Goal: Check status: Check status

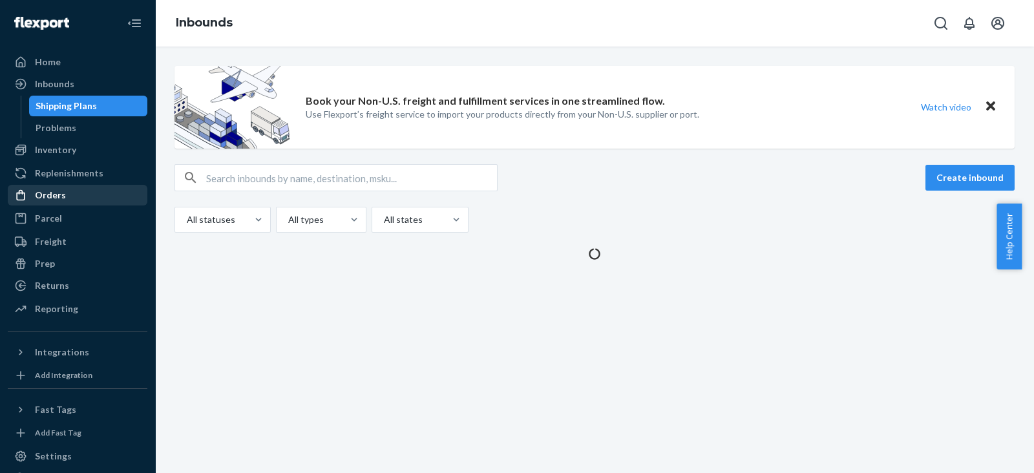
click at [58, 199] on div "Orders" at bounding box center [50, 195] width 31 height 13
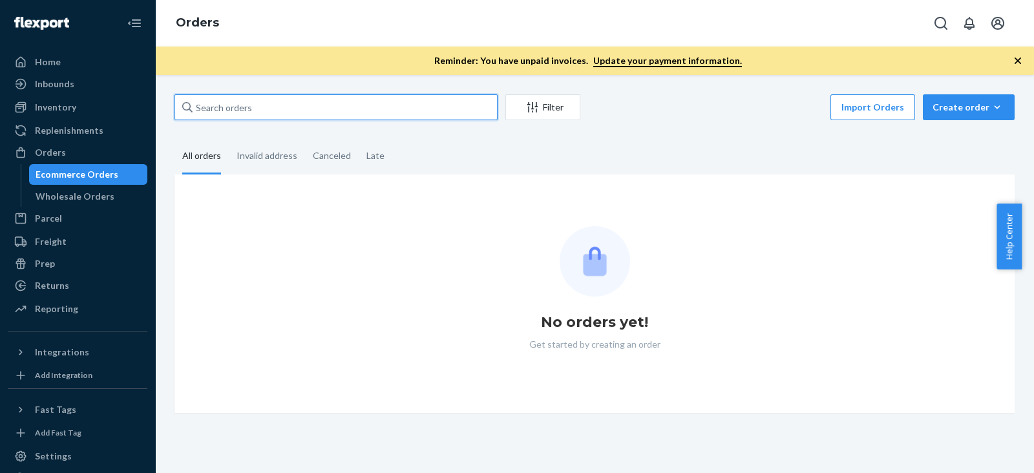
click at [257, 100] on input "text" at bounding box center [336, 107] width 323 height 26
paste input "[PERSON_NAME]"
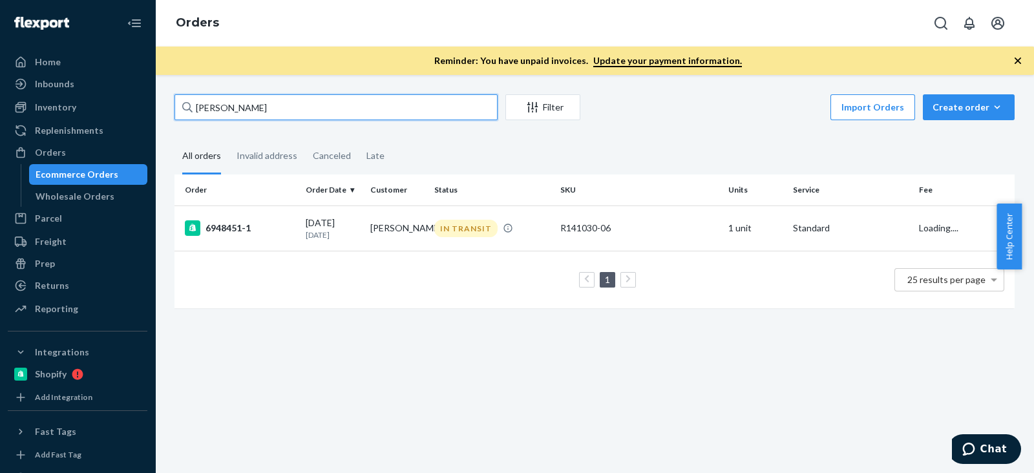
click at [270, 111] on input "Justina Molloy" at bounding box center [336, 107] width 323 height 26
type input "Justina Molloy"
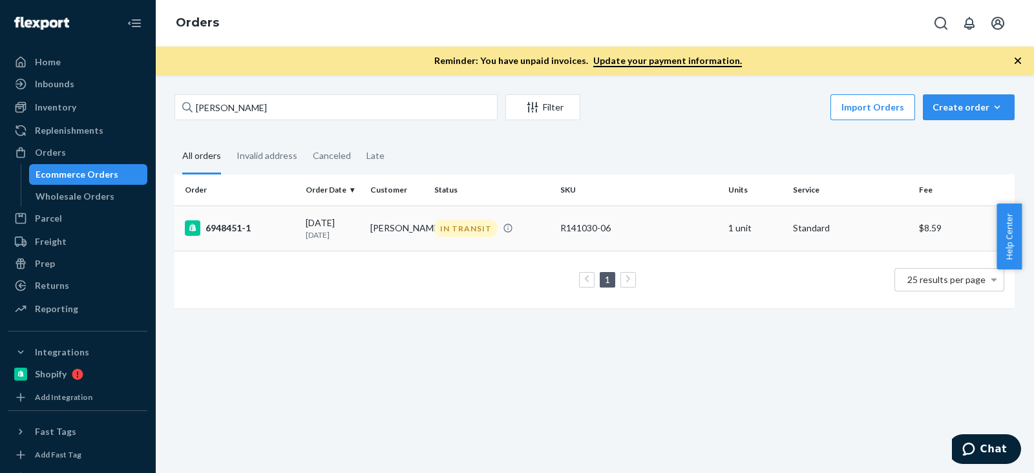
click at [224, 220] on div "6948451-1" at bounding box center [240, 228] width 111 height 16
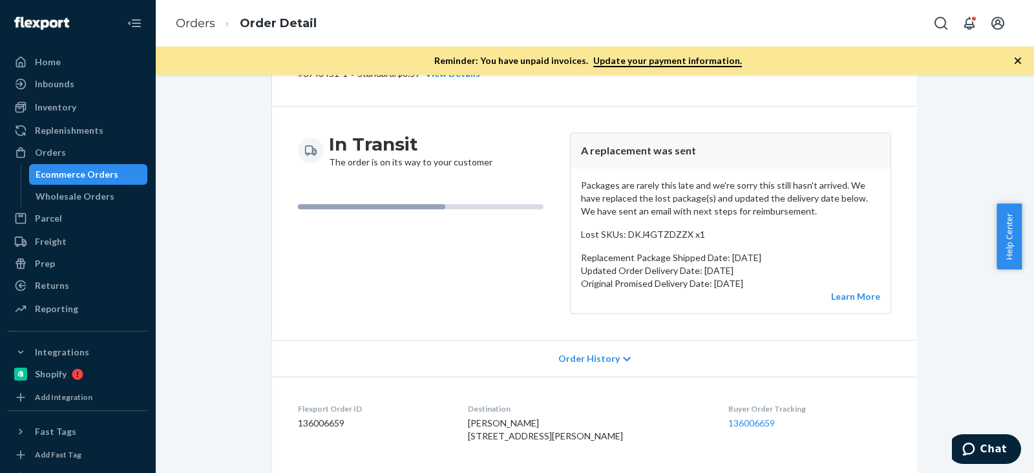
click at [484, 298] on div "In Transit The order is on its way to your customer" at bounding box center [429, 224] width 262 height 182
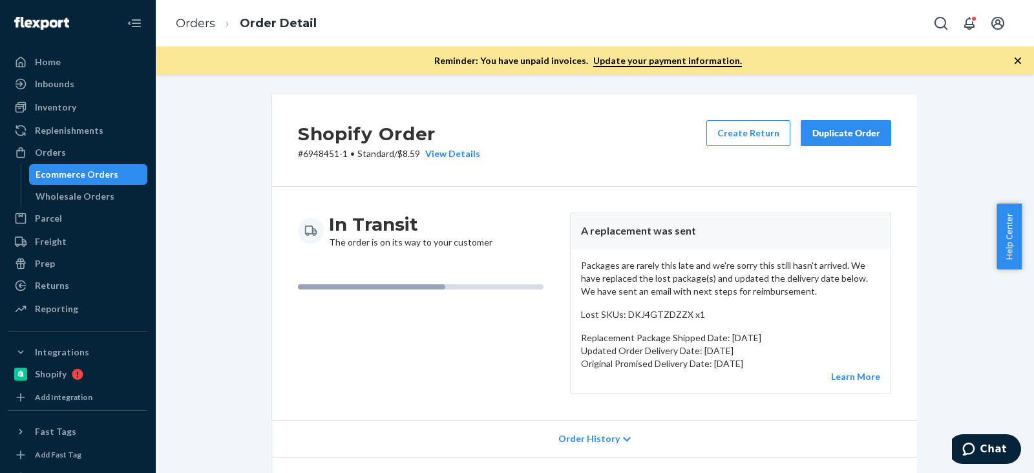
click at [516, 223] on div "In Transit The order is on its way to your customer" at bounding box center [429, 231] width 262 height 36
click at [71, 110] on div "Inventory" at bounding box center [55, 107] width 41 height 13
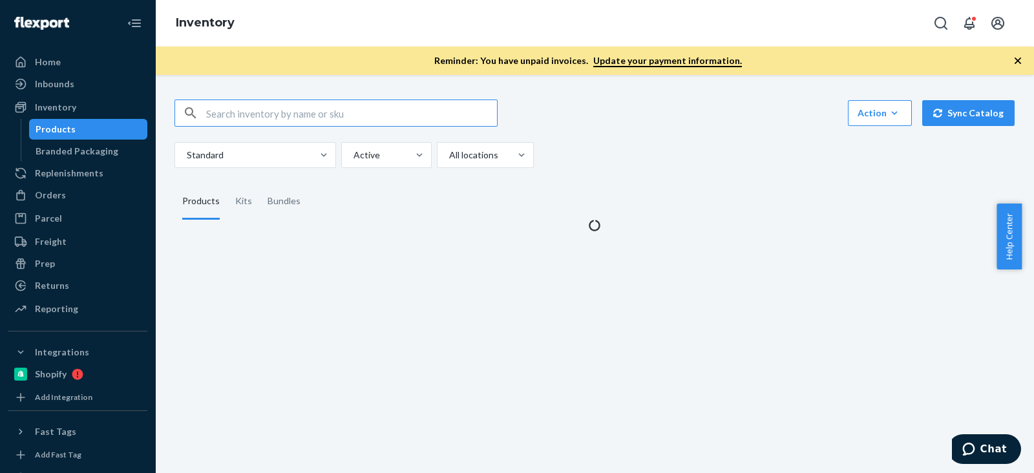
click at [290, 121] on input "text" at bounding box center [351, 113] width 291 height 26
drag, startPoint x: 284, startPoint y: 116, endPoint x: 672, endPoint y: 142, distance: 388.8
click at [672, 142] on div "B86002-05 Action Create product Create kit or bundle Bulk create products Bulk …" at bounding box center [595, 134] width 840 height 69
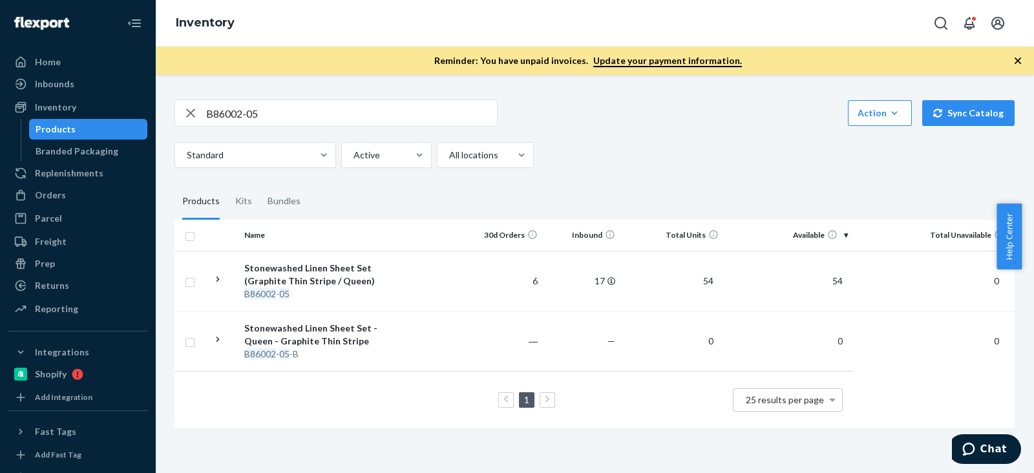
drag, startPoint x: 671, startPoint y: 178, endPoint x: 731, endPoint y: 227, distance: 77.2
click at [672, 178] on div "B86002-05 Action Create product Create kit or bundle Bulk create products Bulk …" at bounding box center [595, 263] width 860 height 358
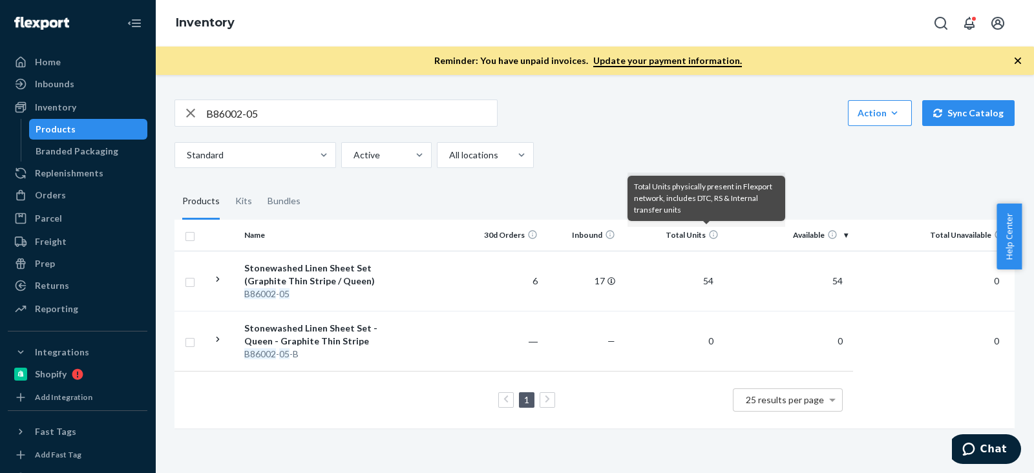
click at [676, 125] on div "B86002-05 Action Create product Create kit or bundle Bulk create products Bulk …" at bounding box center [595, 113] width 840 height 27
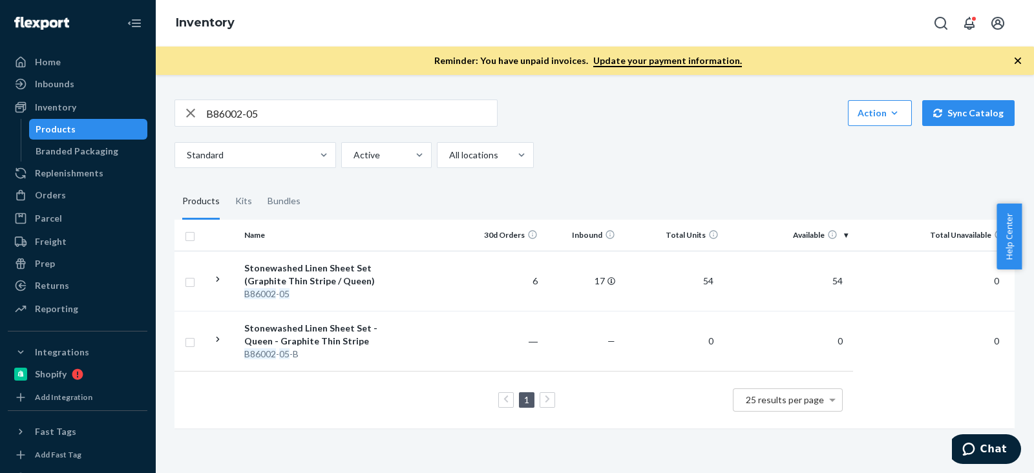
click at [675, 125] on div "B86002-05 Action Create product Create kit or bundle Bulk create products Bulk …" at bounding box center [595, 113] width 840 height 27
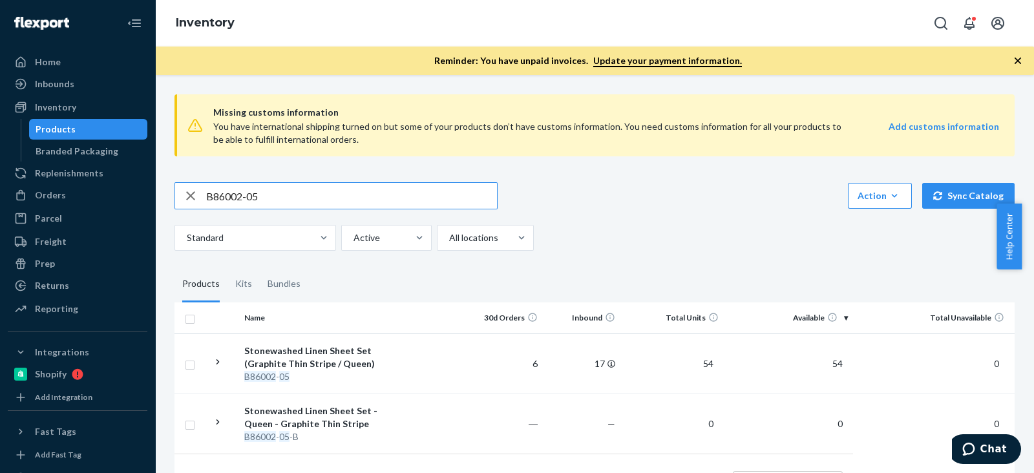
drag, startPoint x: 274, startPoint y: 189, endPoint x: 16, endPoint y: 206, distance: 258.6
click at [23, 205] on div "Home Inbounds Shipping Plans Problems Inventory Products Branded Packaging Repl…" at bounding box center [517, 236] width 1034 height 473
click at [16, 206] on div "Orders Ecommerce Orders Wholesale Orders" at bounding box center [78, 196] width 140 height 22
click at [235, 193] on input "B86002-05" at bounding box center [351, 196] width 291 height 26
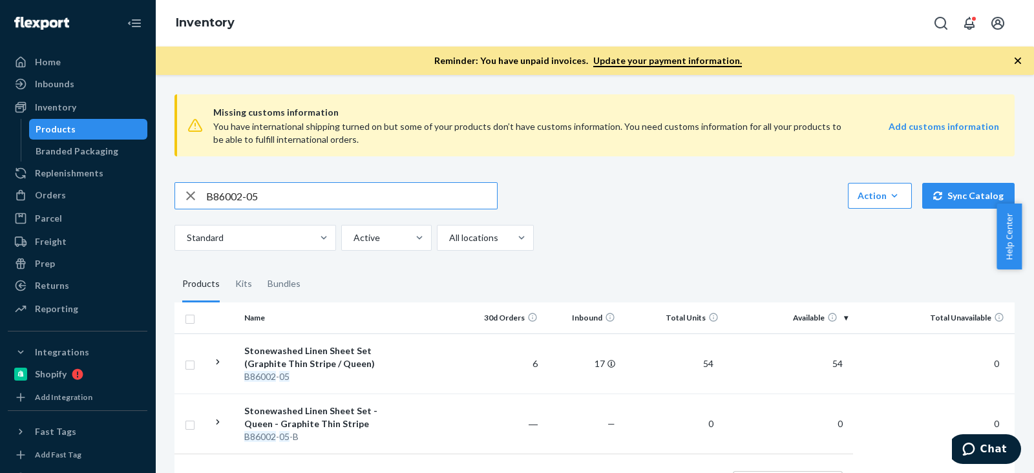
click at [235, 193] on input "B86002-05" at bounding box center [351, 196] width 291 height 26
click at [669, 213] on div "B86002-05 Action Create product Create kit or bundle Bulk create products Bulk …" at bounding box center [595, 216] width 840 height 69
drag, startPoint x: 270, startPoint y: 203, endPoint x: 136, endPoint y: 198, distance: 134.6
click at [136, 198] on div "Home Inbounds Shipping Plans Problems Inventory Products Branded Packaging Repl…" at bounding box center [517, 236] width 1034 height 473
paste input "18-10"
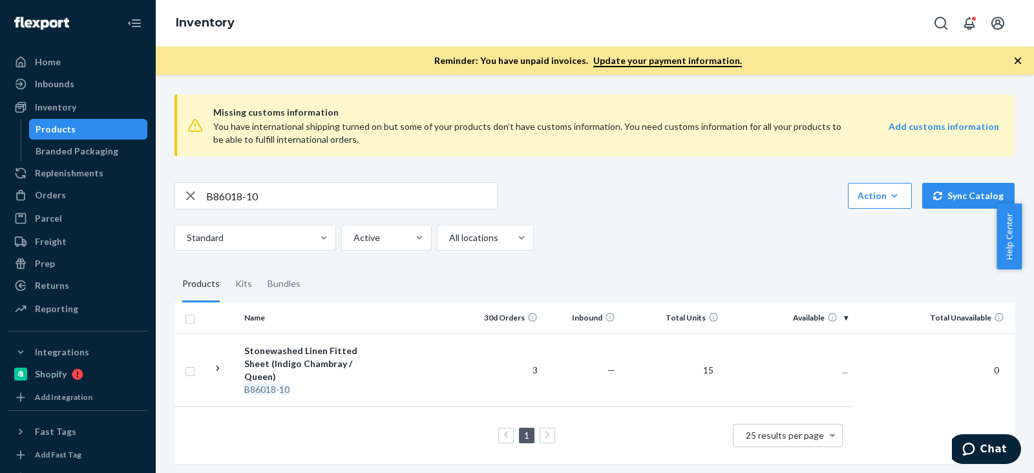
click at [612, 225] on div "Standard Active All locations" at bounding box center [590, 238] width 831 height 26
drag, startPoint x: 673, startPoint y: 256, endPoint x: 637, endPoint y: 250, distance: 36.0
click at [674, 257] on div "Missing customs information You have international shipping turned on but some …" at bounding box center [595, 280] width 860 height 393
click at [212, 192] on input "B86018-10" at bounding box center [351, 196] width 291 height 26
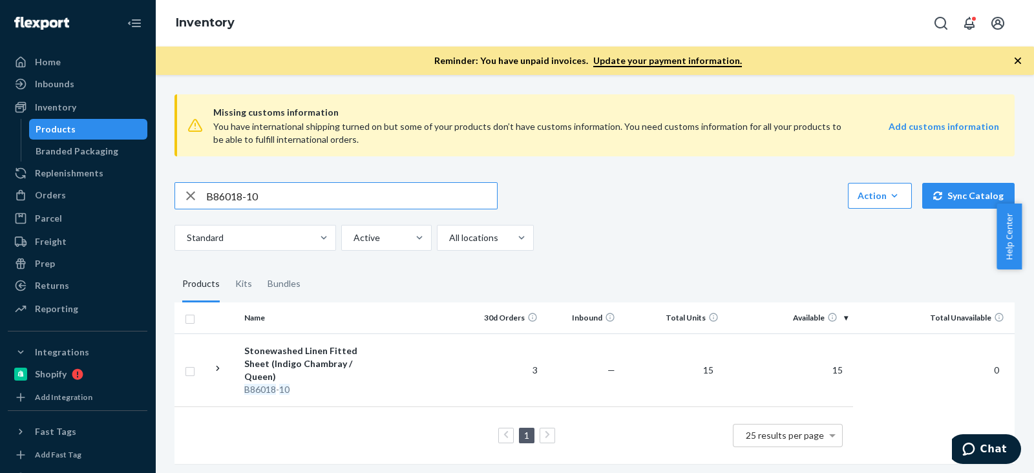
paste input "R141013-07"
click at [212, 192] on input "B86018-10" at bounding box center [351, 196] width 291 height 26
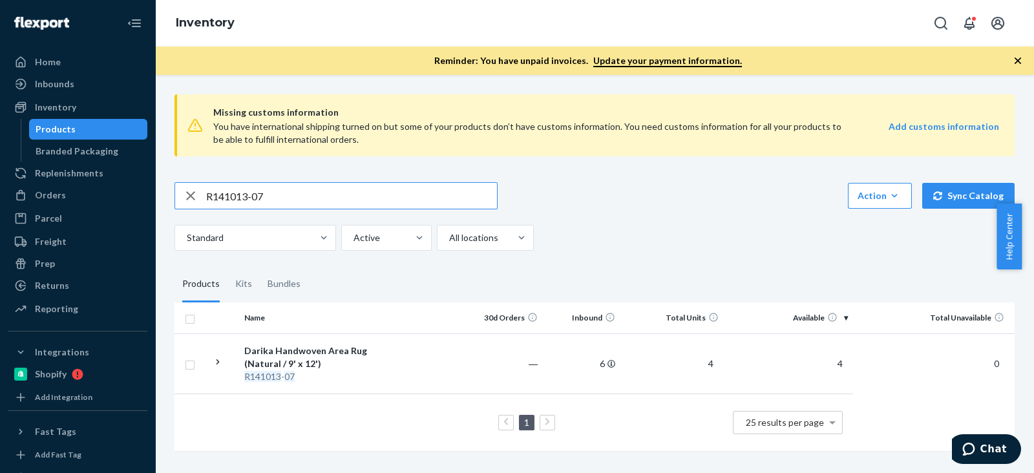
click at [219, 190] on input "R141013-07" at bounding box center [351, 196] width 291 height 26
paste input "443518"
type input "443518"
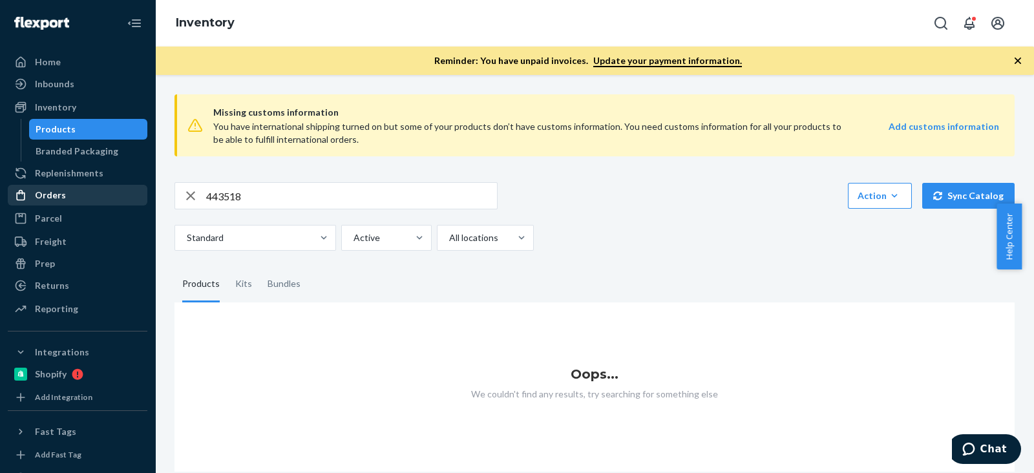
click at [64, 198] on div "Orders" at bounding box center [77, 195] width 137 height 18
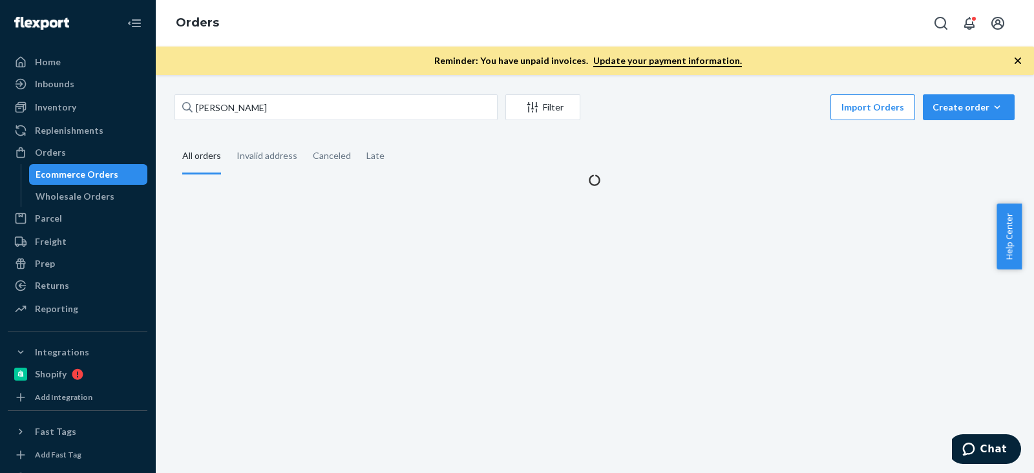
click at [243, 124] on div "Justina Molloy Filter Import Orders Create order Ecommerce order Removal order …" at bounding box center [595, 140] width 860 height 92
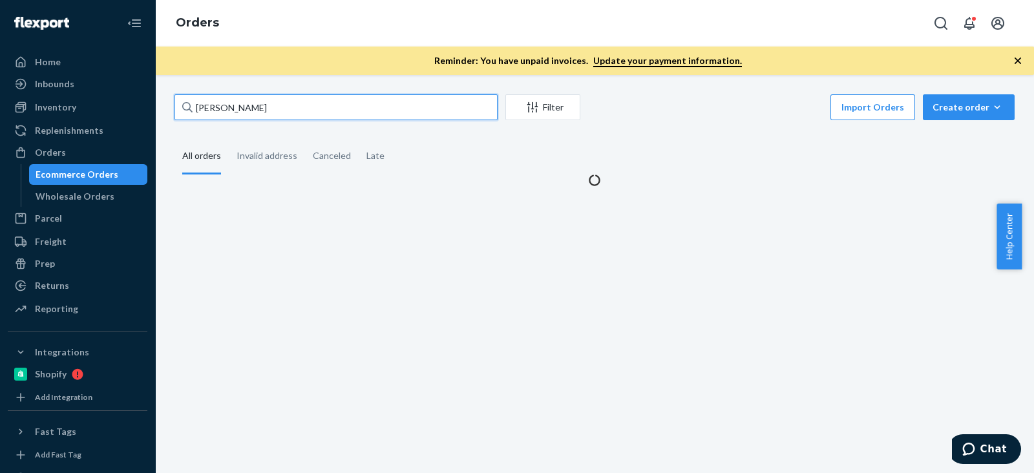
click at [241, 108] on input "Justina Molloy" at bounding box center [336, 107] width 323 height 26
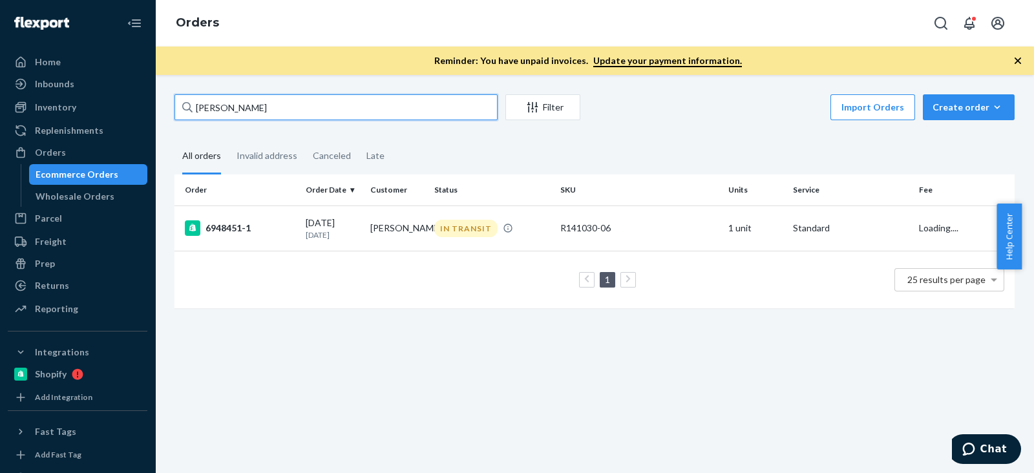
click at [241, 108] on input "Justina Molloy" at bounding box center [336, 107] width 323 height 26
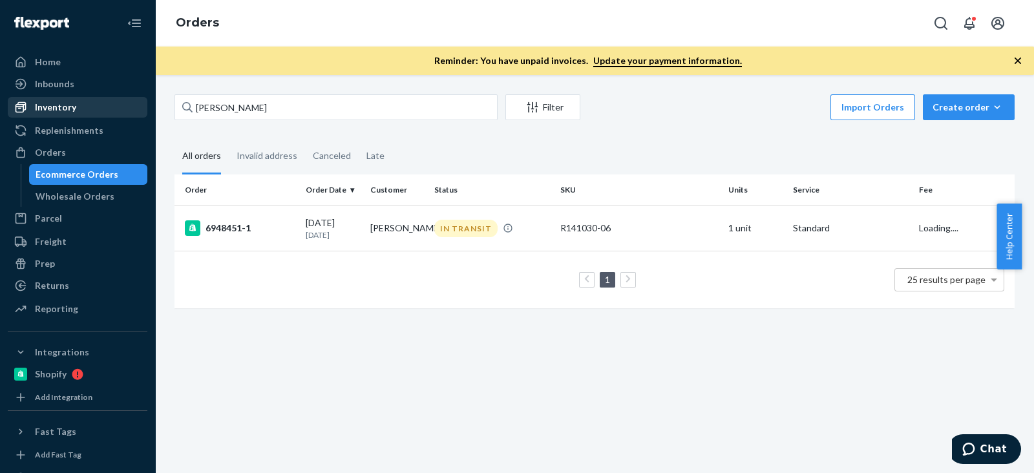
click at [35, 108] on div "Inventory" at bounding box center [55, 107] width 41 height 13
drag, startPoint x: 35, startPoint y: 108, endPoint x: 91, endPoint y: 117, distance: 56.3
click at [35, 108] on div "Inventory" at bounding box center [55, 107] width 41 height 13
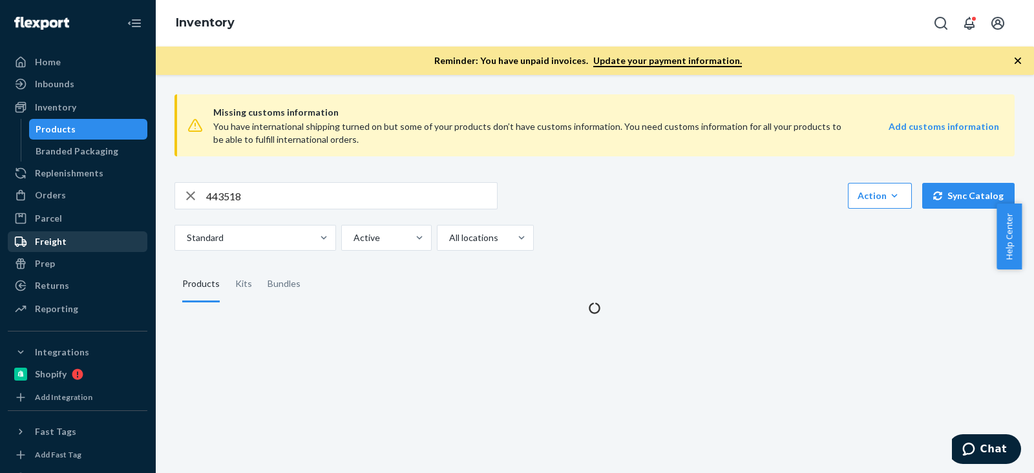
drag, startPoint x: 248, startPoint y: 203, endPoint x: 19, endPoint y: 231, distance: 230.6
click at [0, 230] on div "Home Inbounds Shipping Plans Problems Inventory Products Branded Packaging Repl…" at bounding box center [517, 236] width 1034 height 473
paste input "SKU R93006-03"
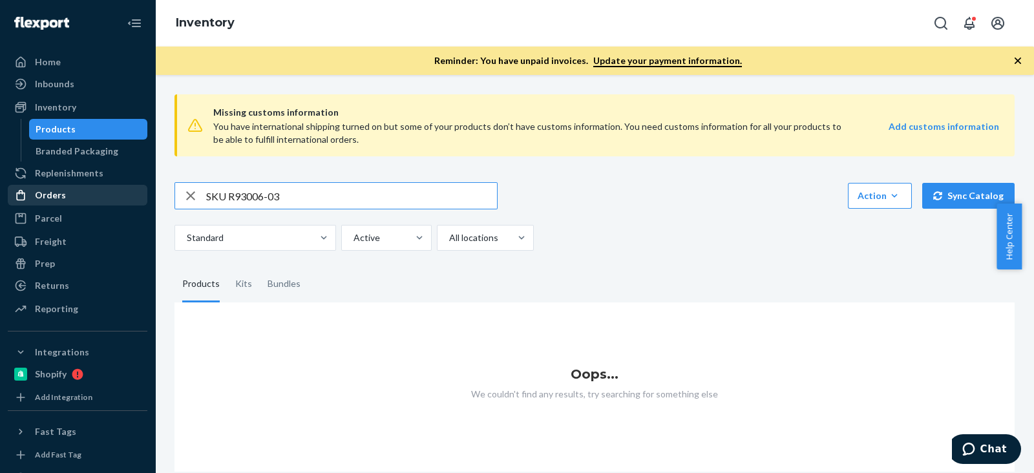
drag, startPoint x: 228, startPoint y: 197, endPoint x: 109, endPoint y: 199, distance: 119.0
click at [109, 199] on div "Home Inbounds Shipping Plans Problems Inventory Products Branded Packaging Repl…" at bounding box center [517, 236] width 1034 height 473
type input "SKU R93006-03"
click at [109, 199] on div "Orders" at bounding box center [77, 195] width 137 height 18
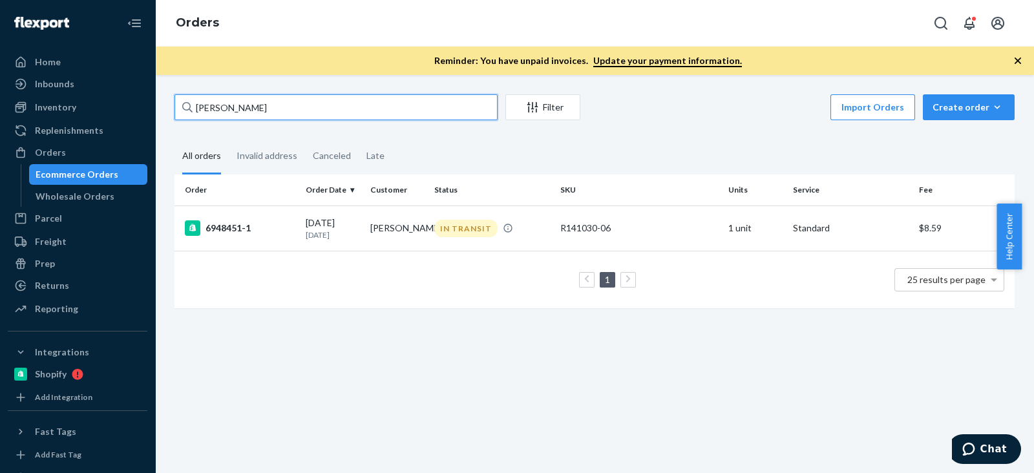
click at [308, 102] on input "Justina Molloy" at bounding box center [336, 107] width 323 height 26
drag, startPoint x: 308, startPoint y: 102, endPoint x: 87, endPoint y: 100, distance: 221.1
click at [87, 100] on div "Home Inbounds Shipping Plans Problems Inventory Products Branded Packaging Repl…" at bounding box center [517, 236] width 1034 height 473
paste input "SKU R93006-03"
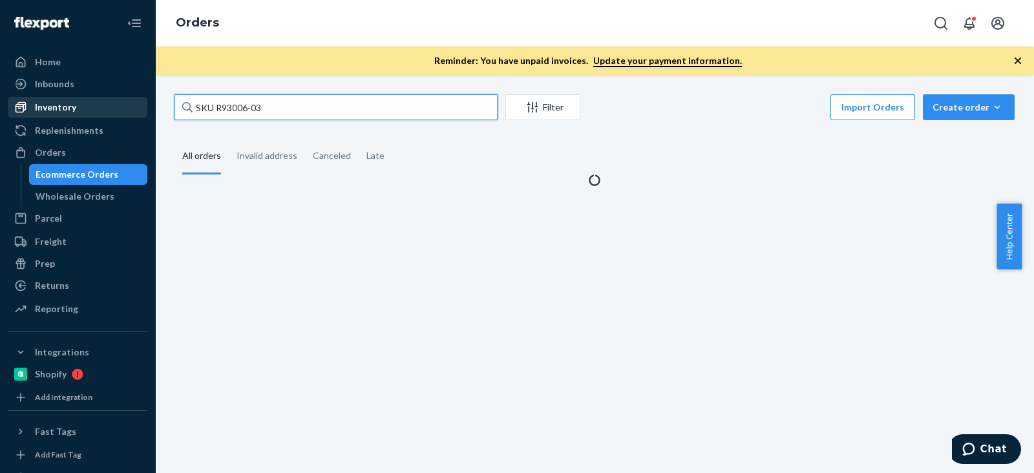
drag, startPoint x: 217, startPoint y: 108, endPoint x: 123, endPoint y: 105, distance: 93.8
click at [123, 105] on div "Home Inbounds Shipping Plans Problems Inventory Products Branded Packaging Repl…" at bounding box center [517, 236] width 1034 height 473
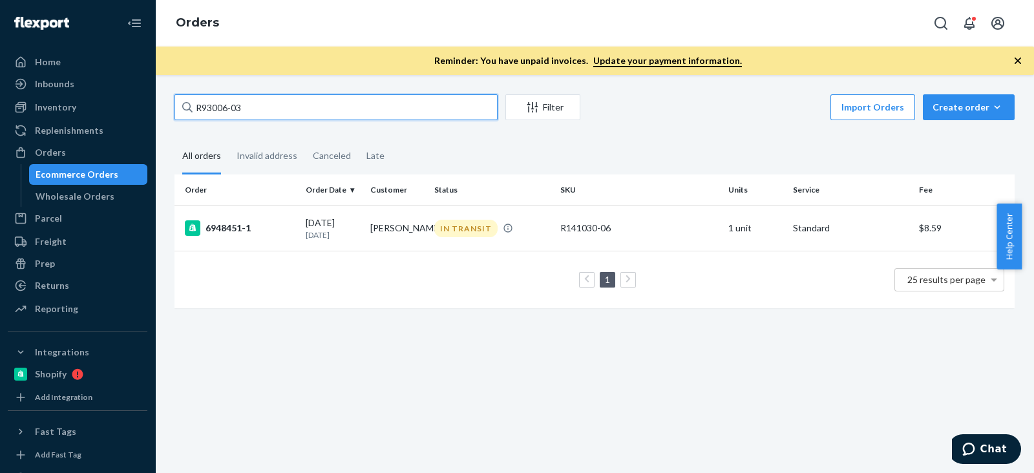
click at [305, 106] on input "R93006-03" at bounding box center [336, 107] width 323 height 26
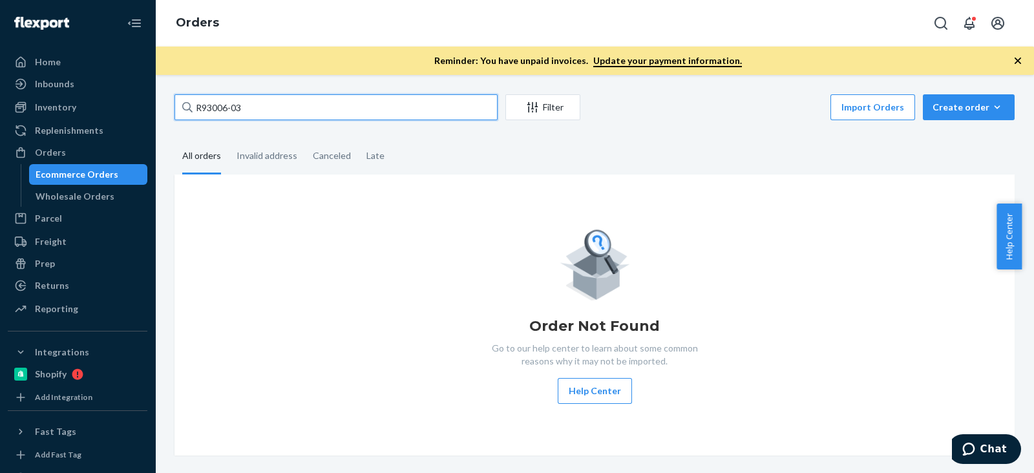
type input "R93006-03"
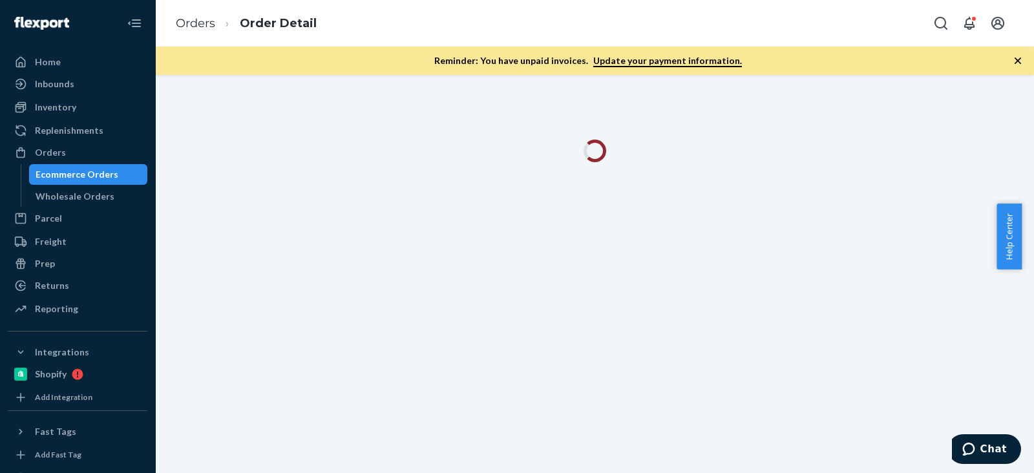
click at [75, 102] on div "Inventory" at bounding box center [77, 107] width 137 height 18
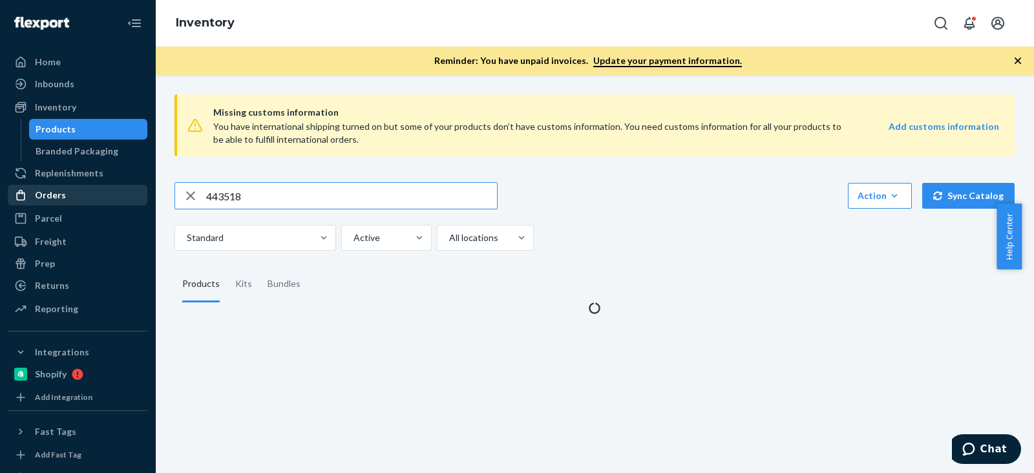
drag, startPoint x: 262, startPoint y: 192, endPoint x: 86, endPoint y: 195, distance: 176.5
click at [59, 195] on div "Home Inbounds Shipping Plans Problems Inventory Products Branded Packaging Repl…" at bounding box center [517, 236] width 1034 height 473
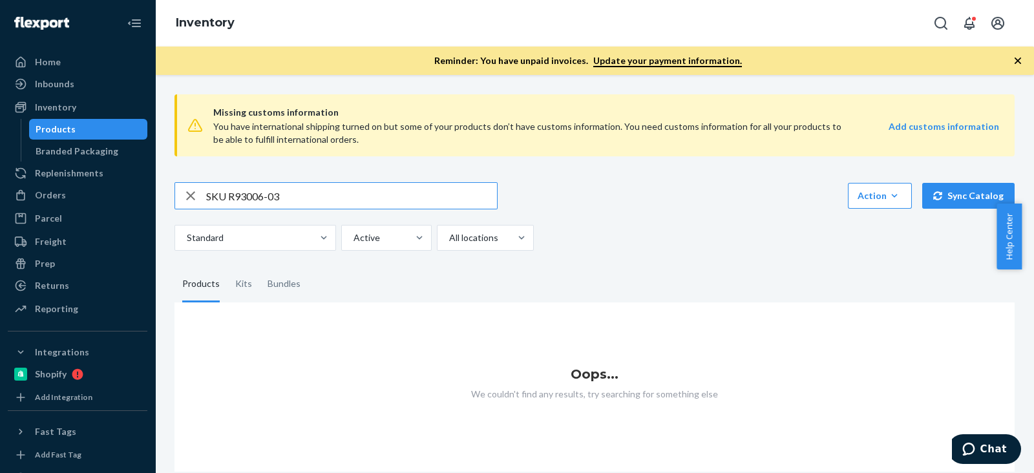
drag, startPoint x: 230, startPoint y: 193, endPoint x: 158, endPoint y: 193, distance: 72.4
click at [158, 193] on div "Missing customs information You have international shipping turned on but some …" at bounding box center [594, 274] width 879 height 398
type input "R93006-03"
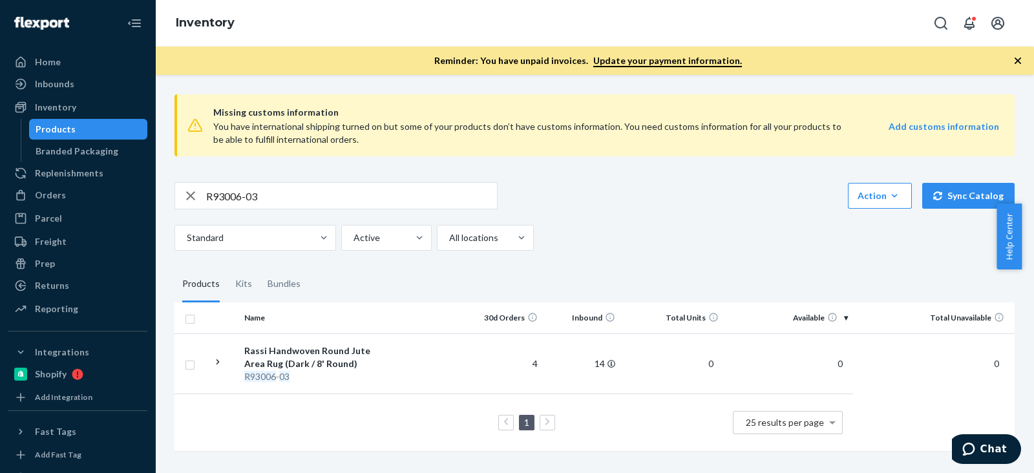
click at [650, 206] on div "R93006-03 Action Create product Create kit or bundle Bulk create products Bulk …" at bounding box center [595, 195] width 840 height 27
drag, startPoint x: 623, startPoint y: 242, endPoint x: 518, endPoint y: 192, distance: 116.6
click at [621, 243] on div "Standard Active All locations" at bounding box center [590, 238] width 831 height 26
click at [249, 191] on input "R93006-03" at bounding box center [351, 196] width 291 height 26
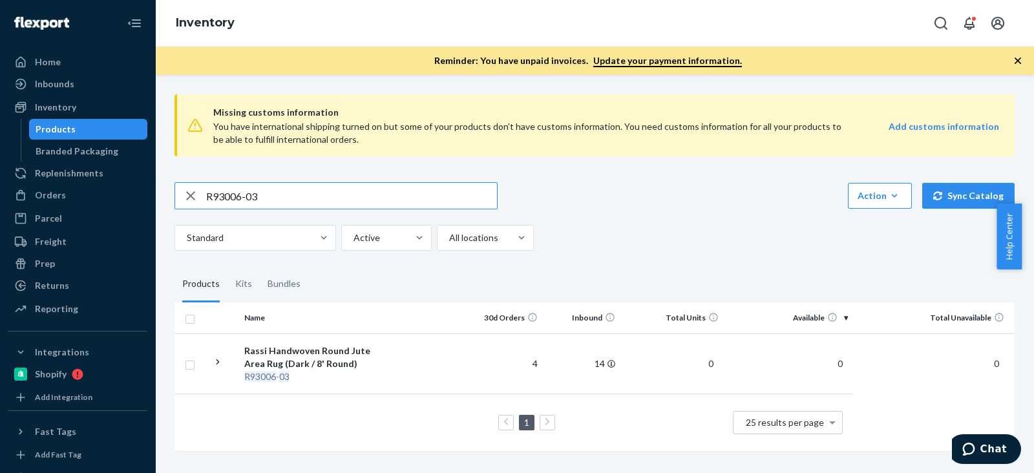
click at [249, 191] on input "R93006-03" at bounding box center [351, 196] width 291 height 26
click at [292, 221] on div "R93006-03 Action Create product Create kit or bundle Bulk create products Bulk …" at bounding box center [595, 216] width 840 height 69
click at [296, 197] on input "R93006-03" at bounding box center [351, 196] width 291 height 26
